Goal: Entertainment & Leisure: Consume media (video, audio)

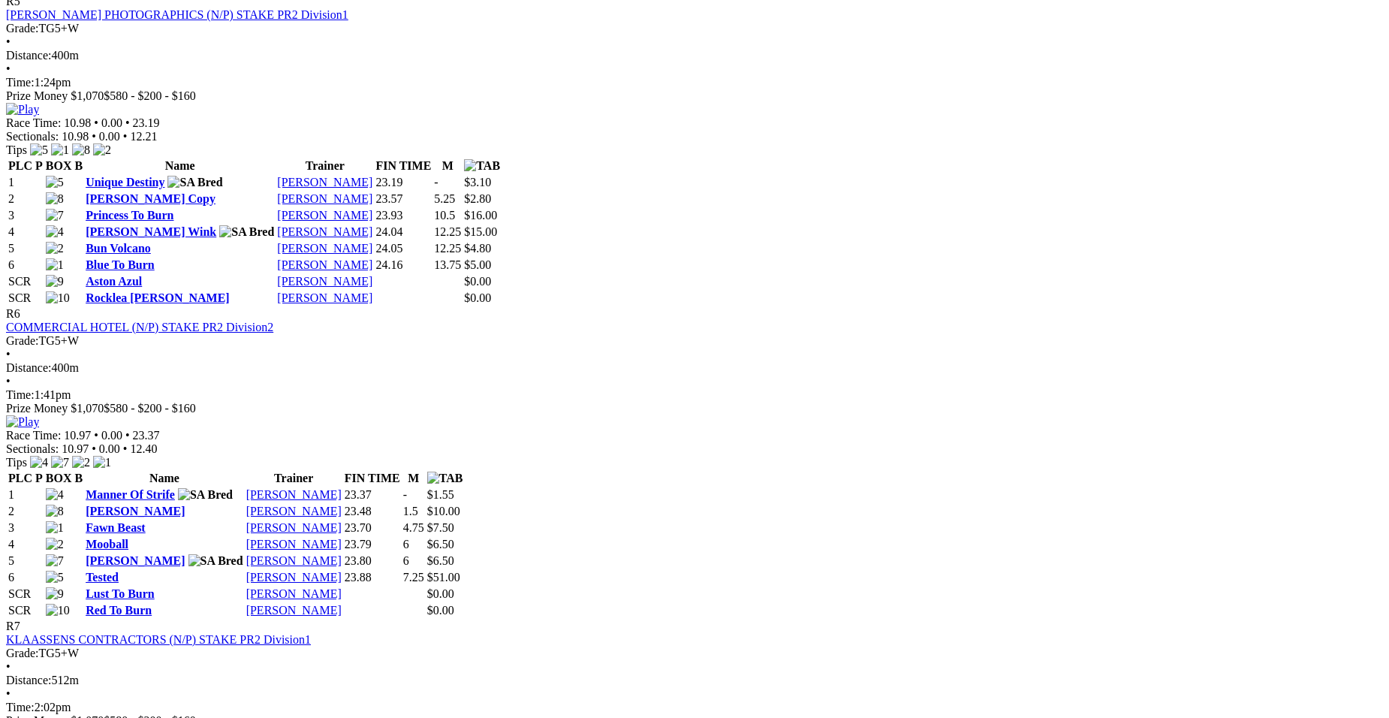
scroll to position [1957, 0]
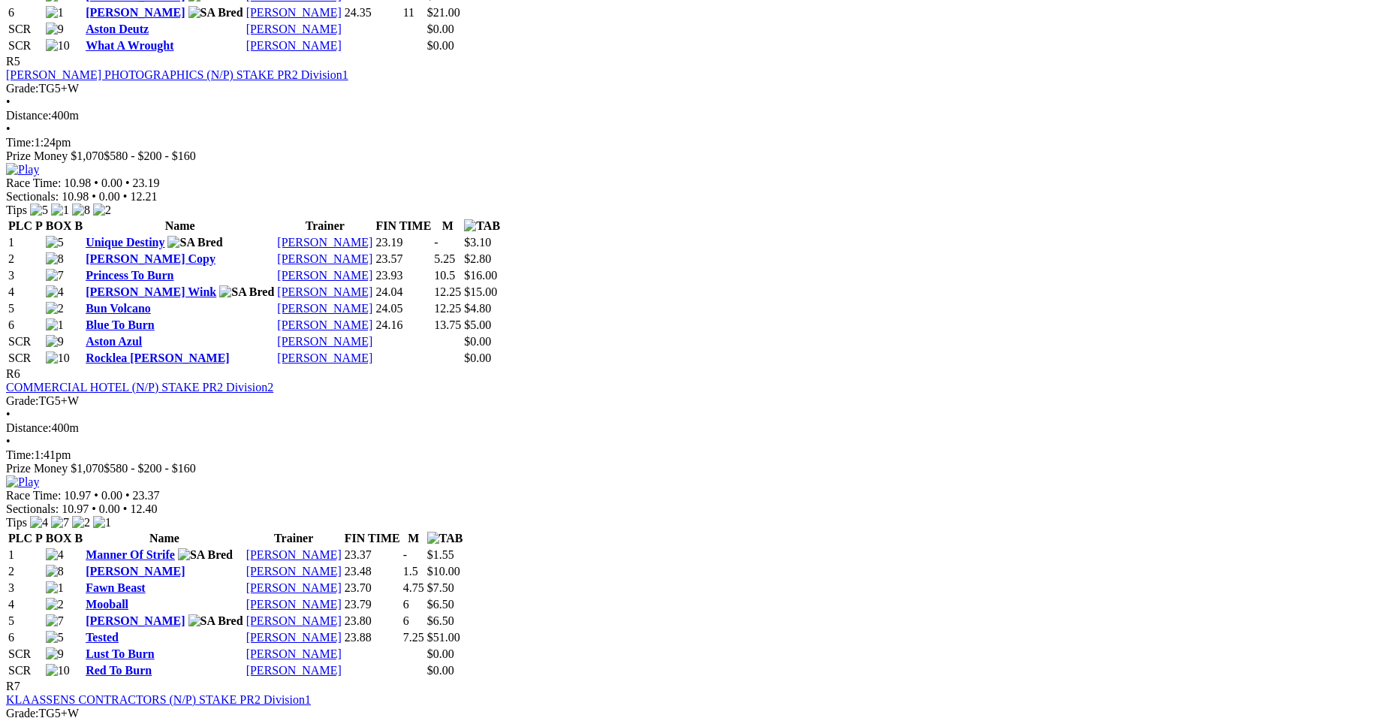
drag, startPoint x: 1166, startPoint y: 123, endPoint x: 1054, endPoint y: 128, distance: 112.7
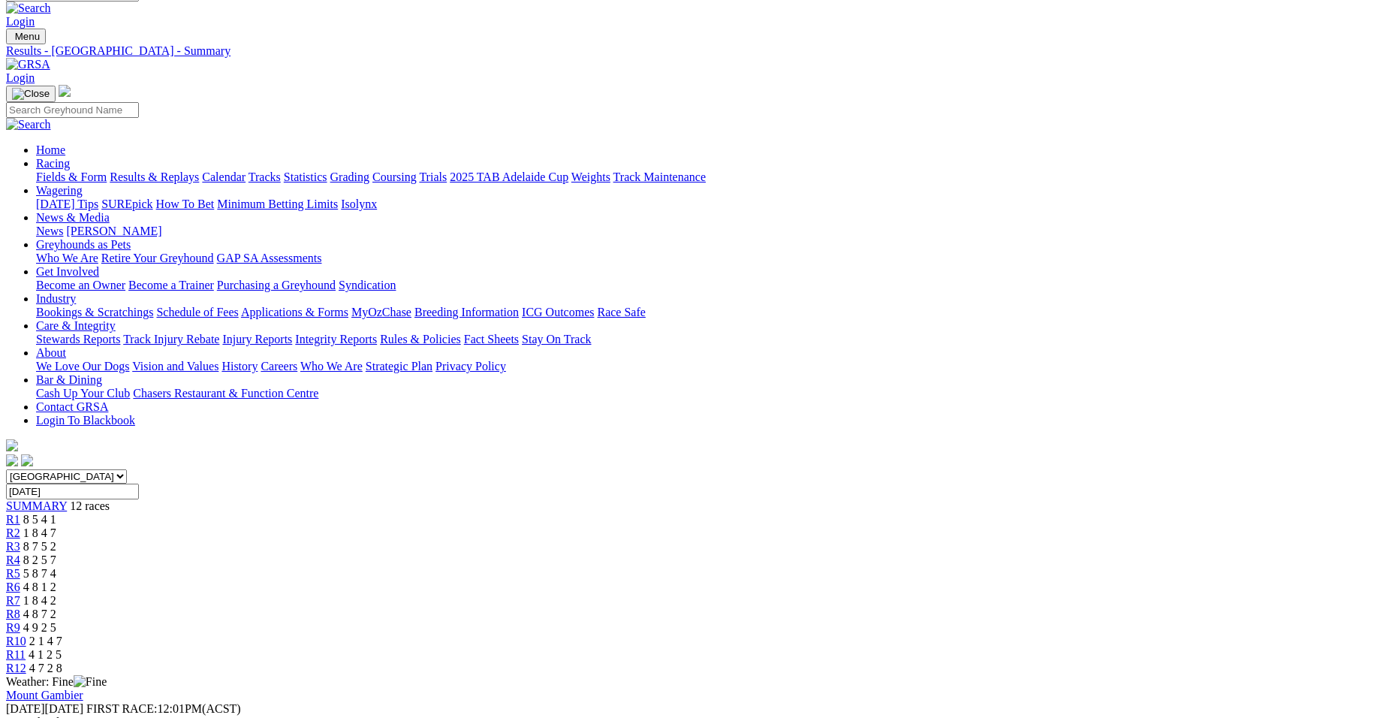
scroll to position [0, 0]
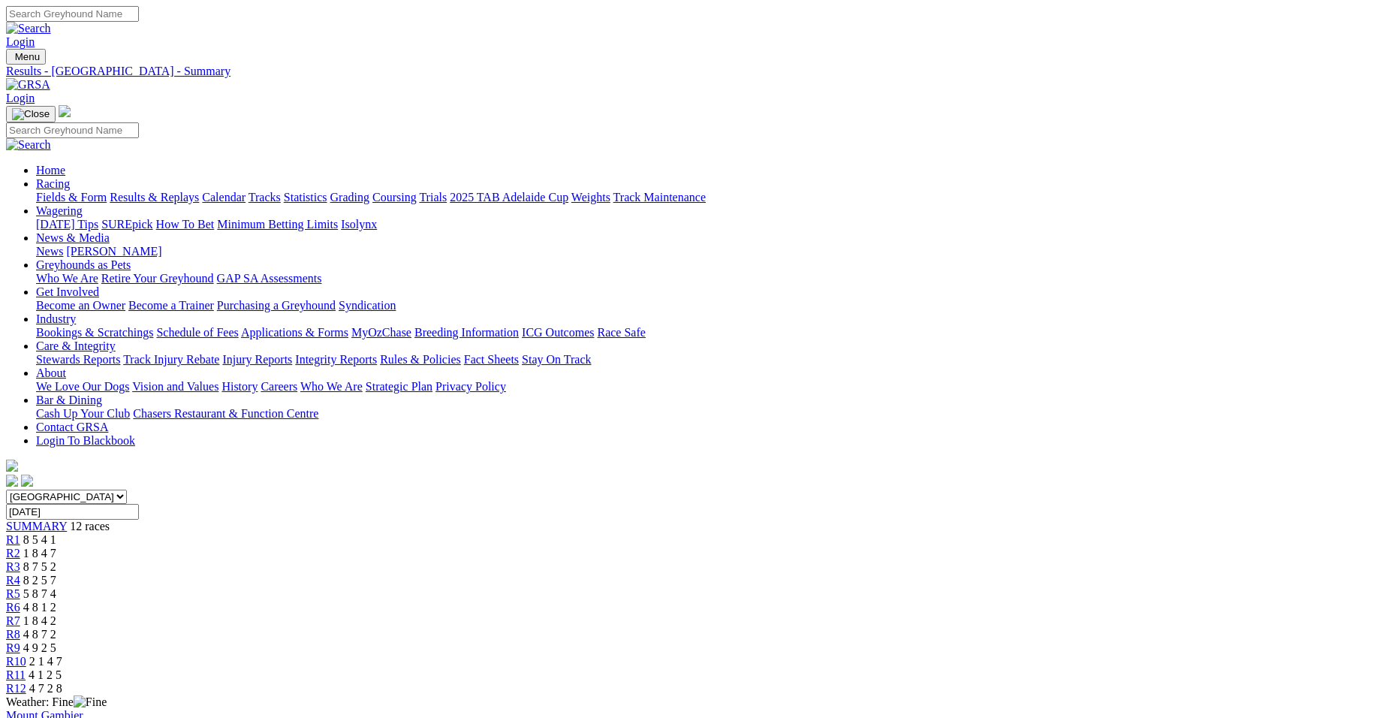
click at [26, 654] on span "R10" at bounding box center [16, 660] width 20 height 13
